Goal: Find specific page/section: Find specific page/section

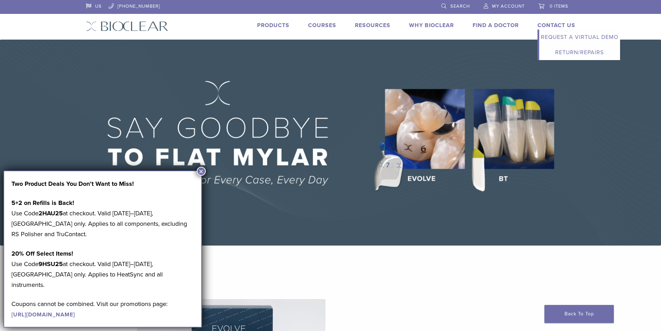
click at [552, 24] on link "Contact Us" at bounding box center [556, 25] width 38 height 7
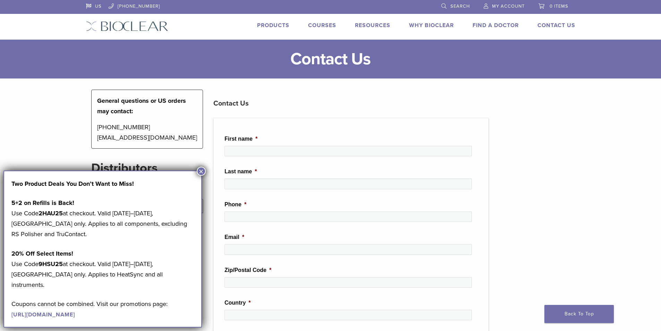
click at [279, 26] on link "Products" at bounding box center [273, 25] width 32 height 7
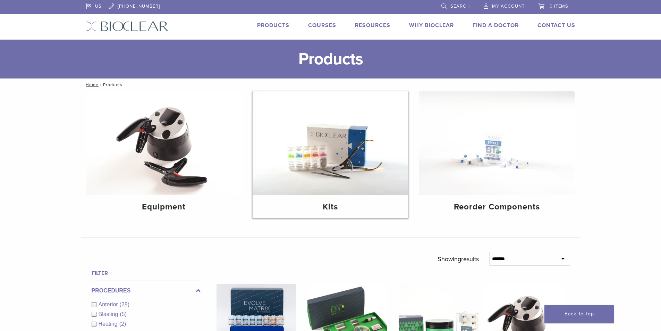
click at [357, 182] on img at bounding box center [330, 143] width 155 height 104
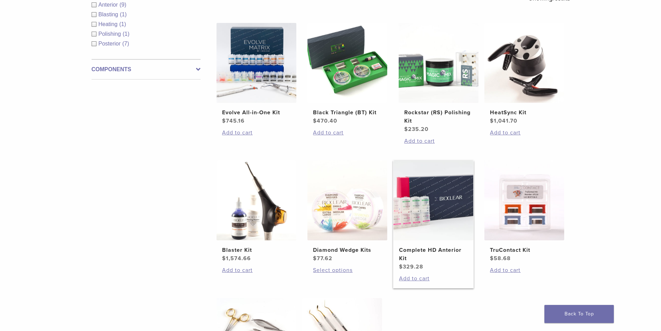
scroll to position [173, 0]
